Goal: Task Accomplishment & Management: Use online tool/utility

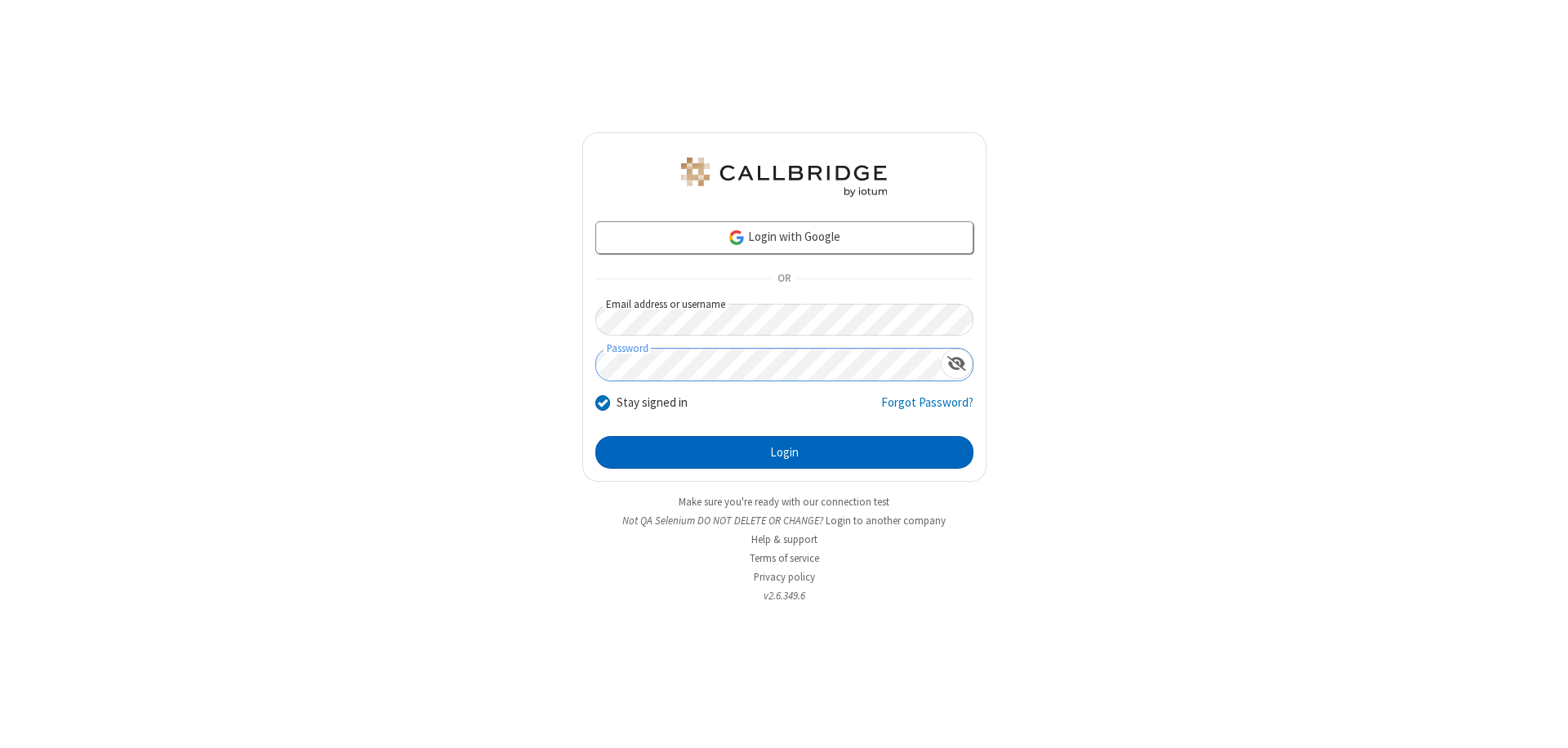
click at [784, 453] on button "Login" at bounding box center [784, 452] width 378 height 33
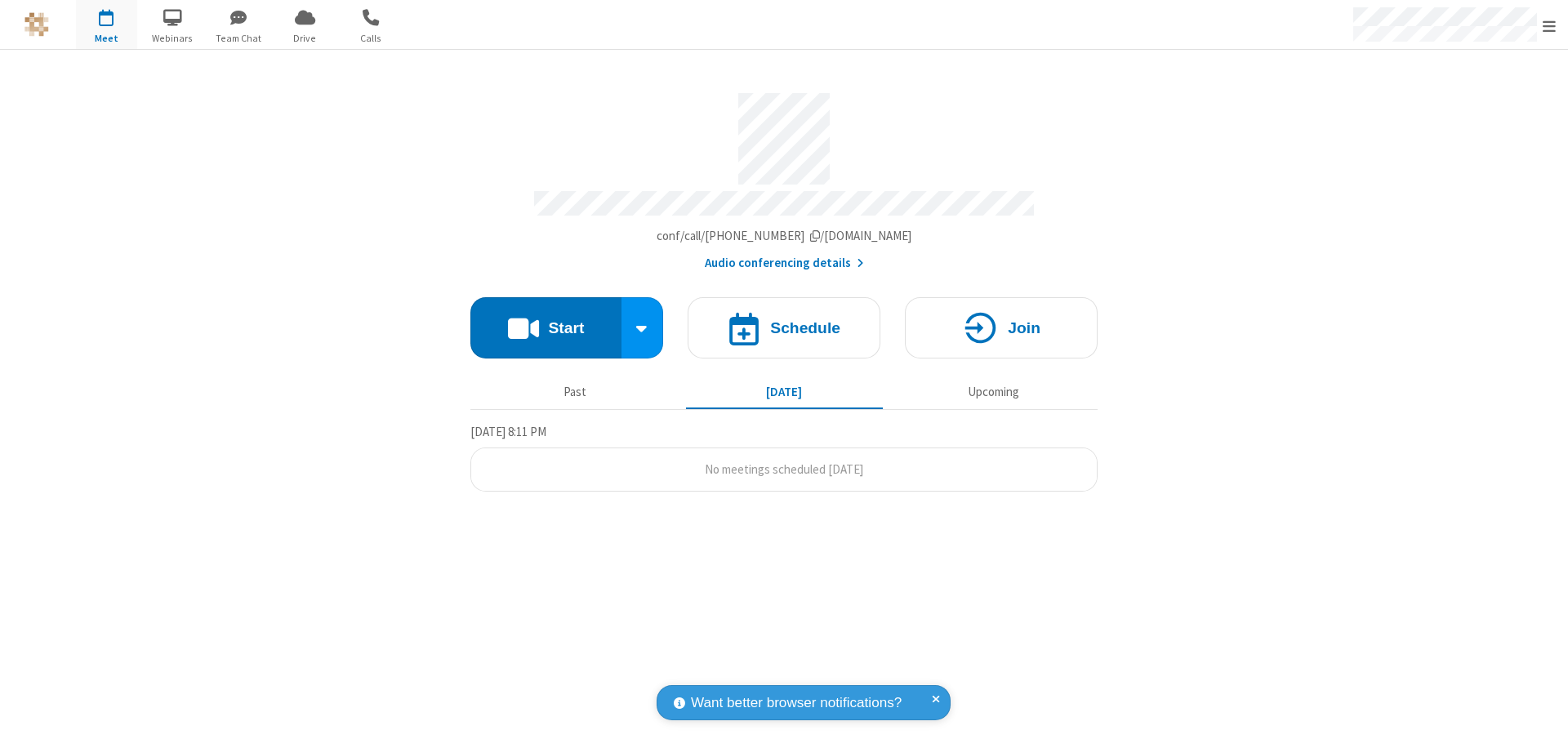
click at [546, 320] on button "Start" at bounding box center [546, 328] width 152 height 62
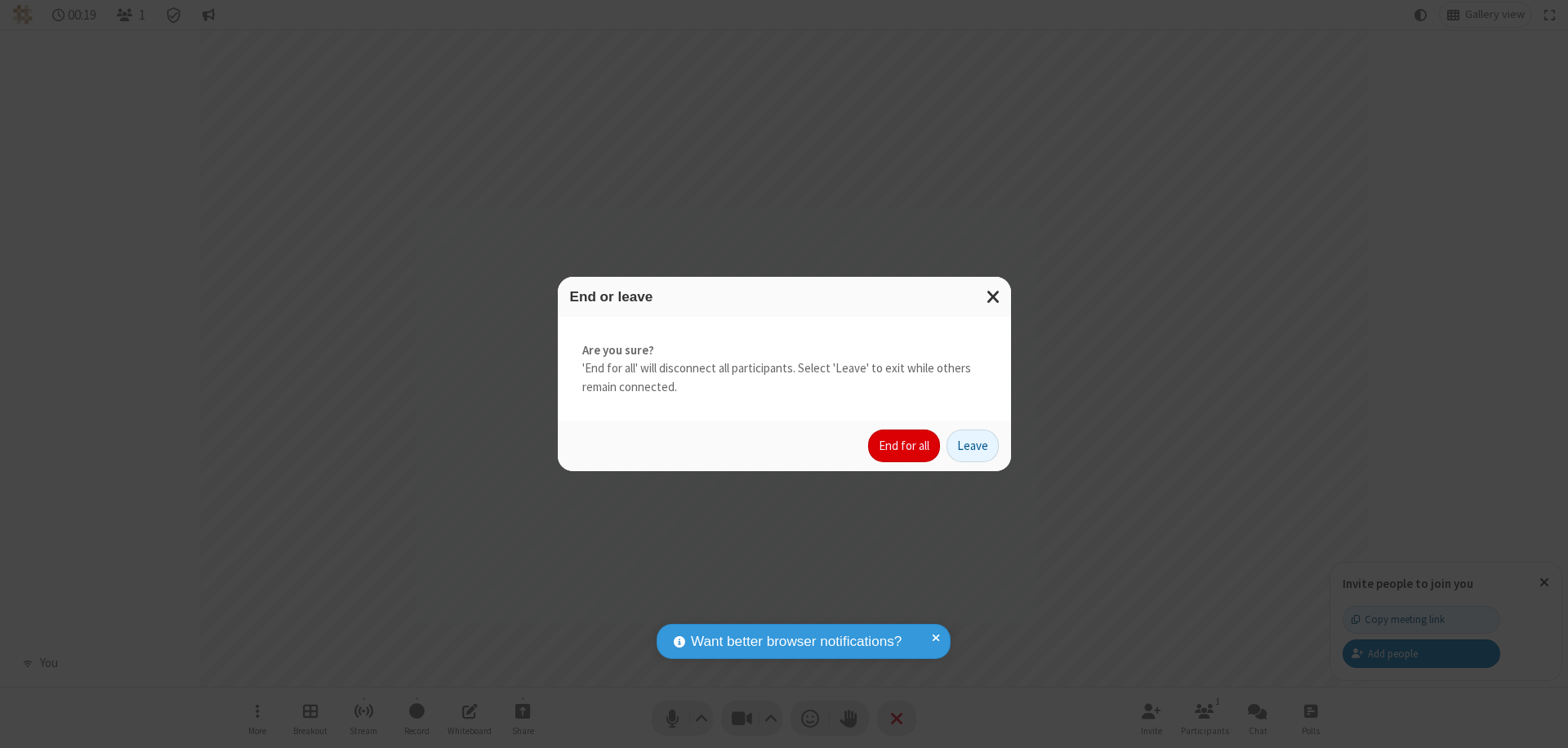
click at [905, 446] on button "End for all" at bounding box center [904, 446] width 72 height 33
